Goal: Information Seeking & Learning: Learn about a topic

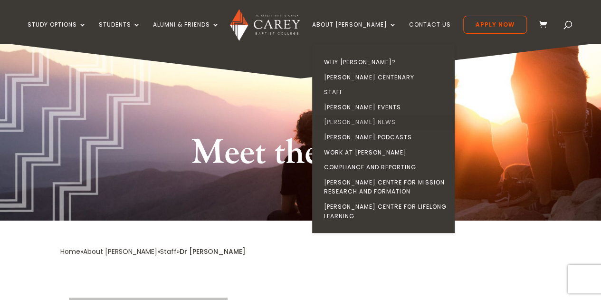
click at [365, 121] on link "[PERSON_NAME] News" at bounding box center [386, 122] width 143 height 15
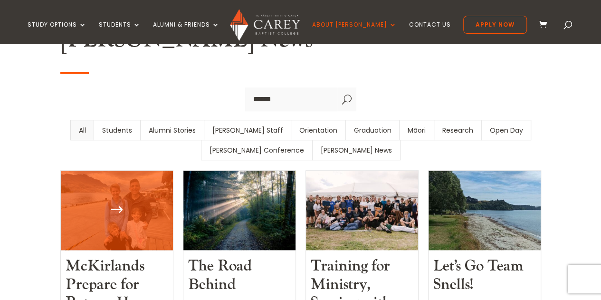
scroll to position [339, 0]
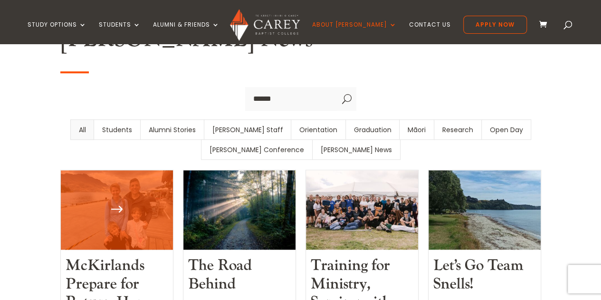
click at [94, 256] on link "McKirlands Prepare for Return Home" at bounding box center [111, 284] width 90 height 56
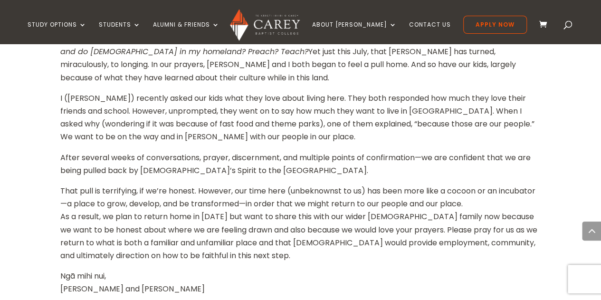
scroll to position [957, 0]
